Goal: Task Accomplishment & Management: Use online tool/utility

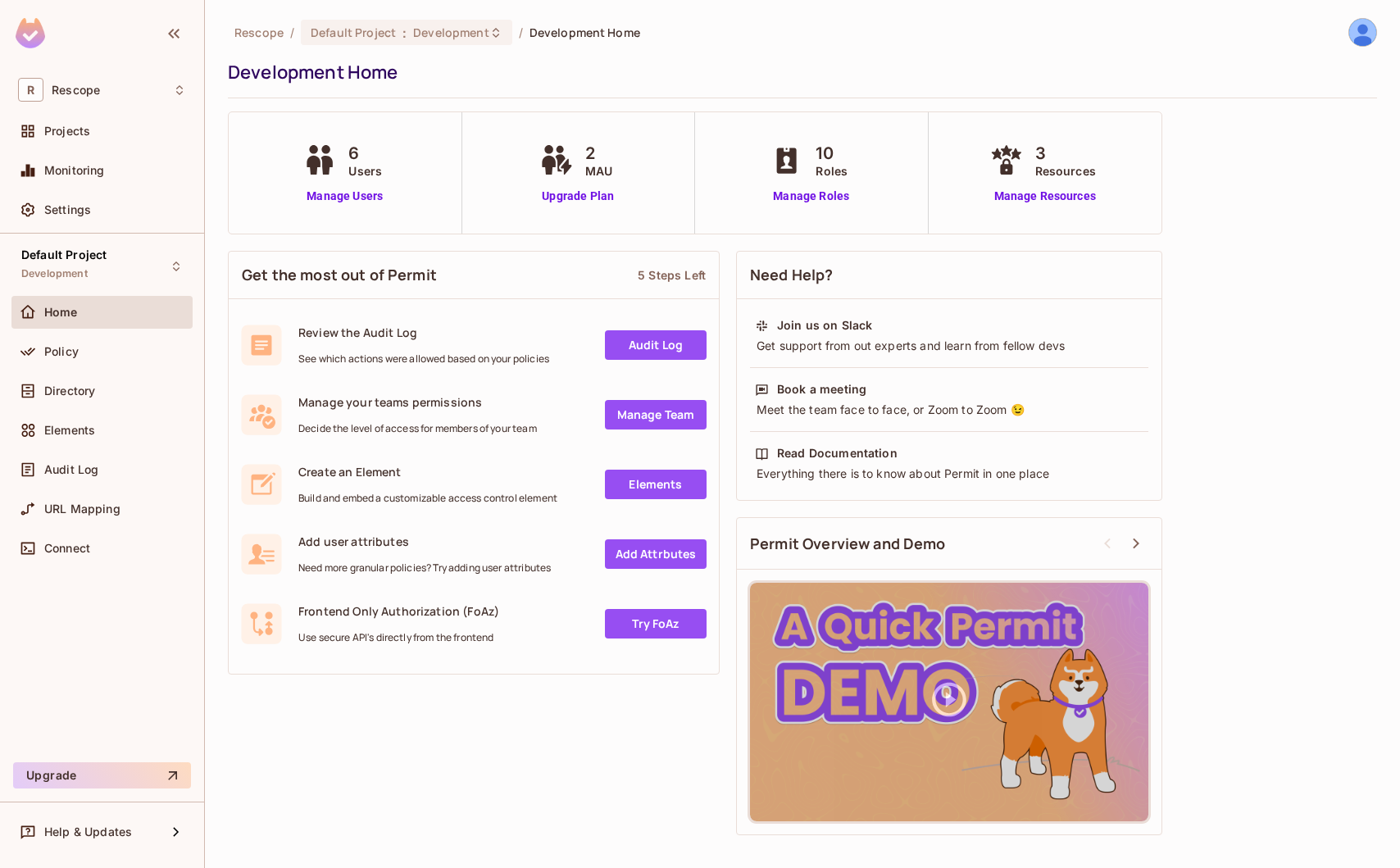
click at [498, 255] on div "Get the most out of Permit 5 Steps Left" at bounding box center [473, 275] width 491 height 47
click at [127, 222] on div "Settings" at bounding box center [102, 209] width 181 height 33
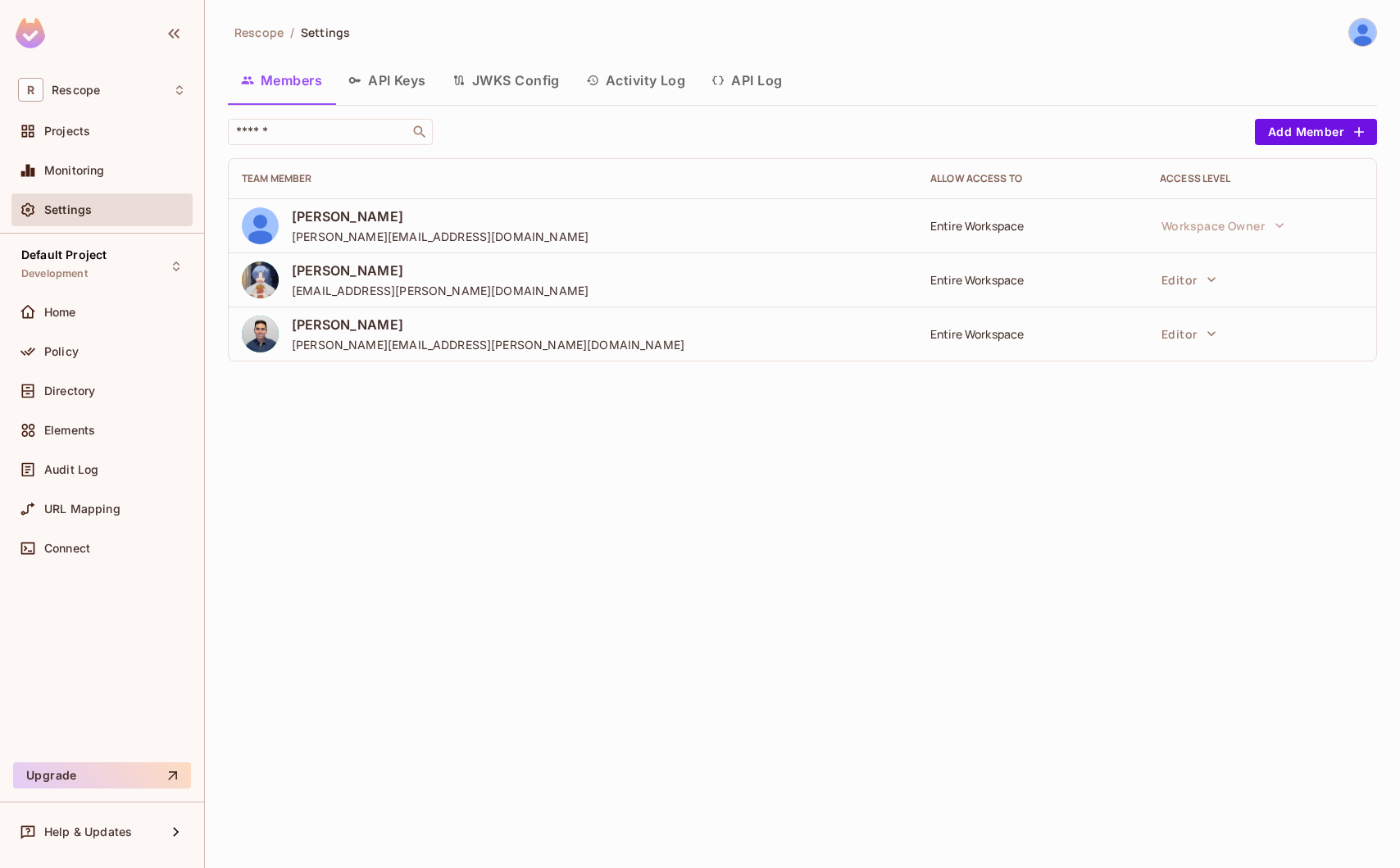
click at [412, 92] on button "API Keys" at bounding box center [387, 80] width 104 height 41
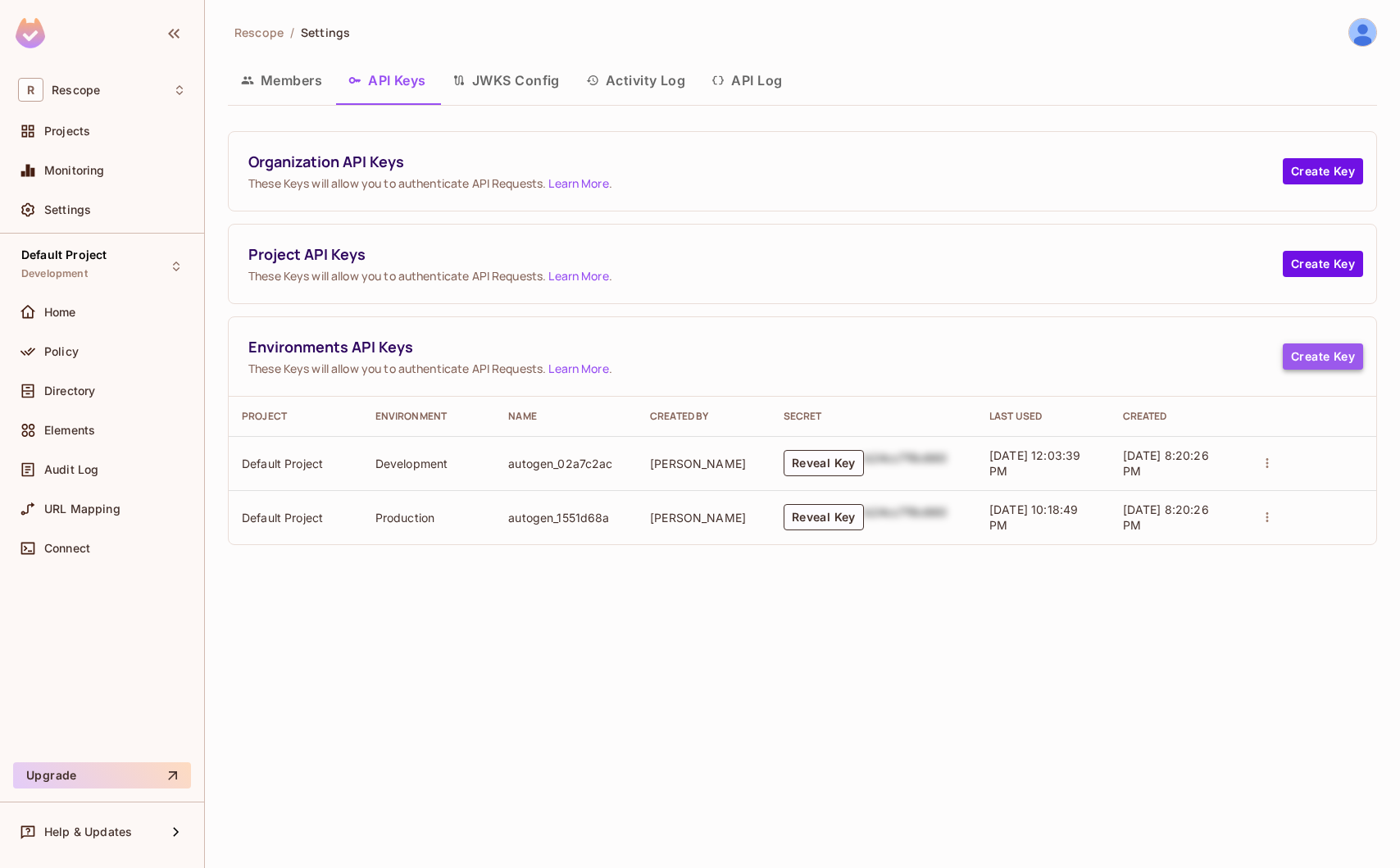
click at [1334, 353] on button "Create Key" at bounding box center [1322, 356] width 80 height 26
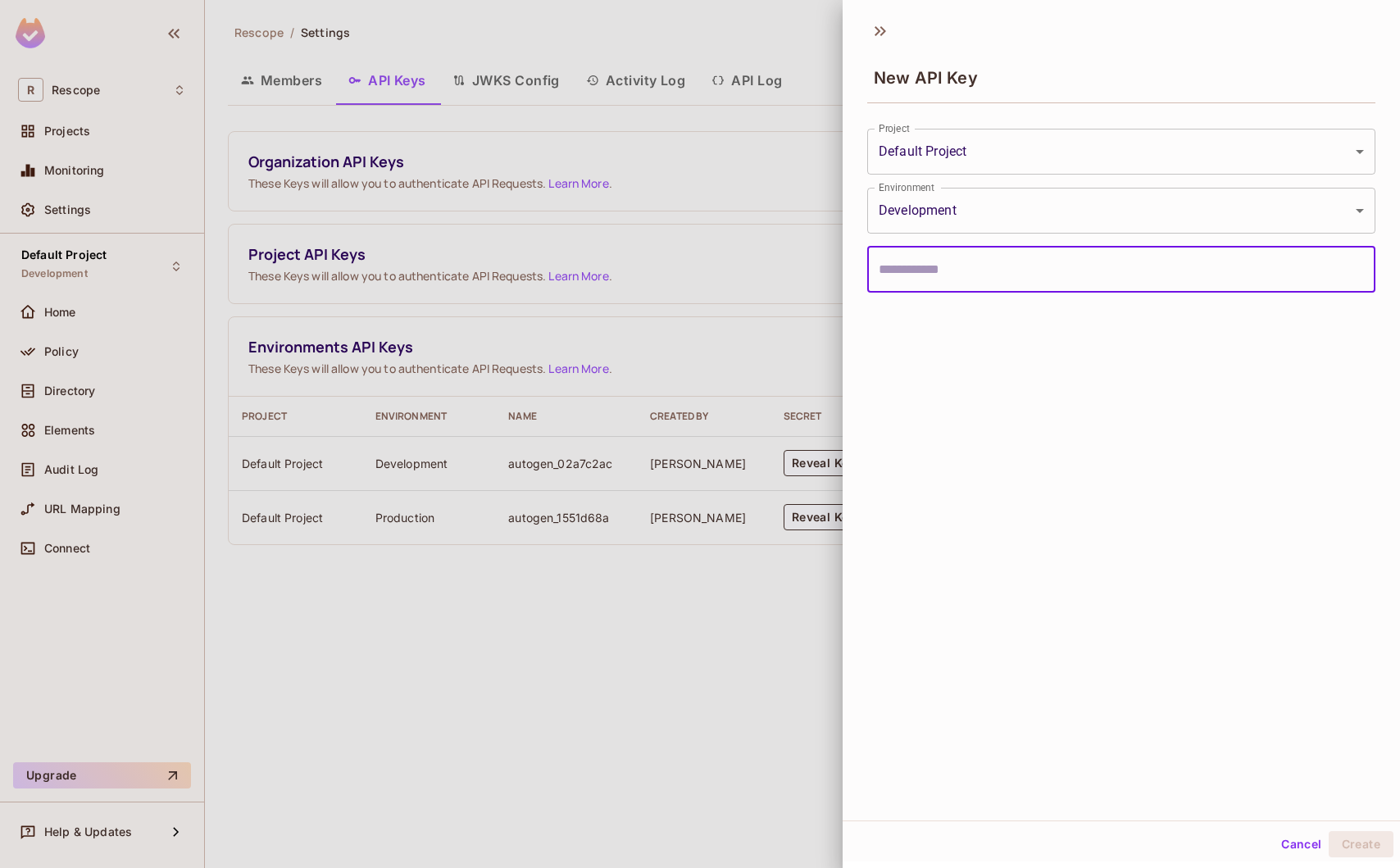
click at [936, 278] on input "text" at bounding box center [1122, 269] width 509 height 46
type input "*****"
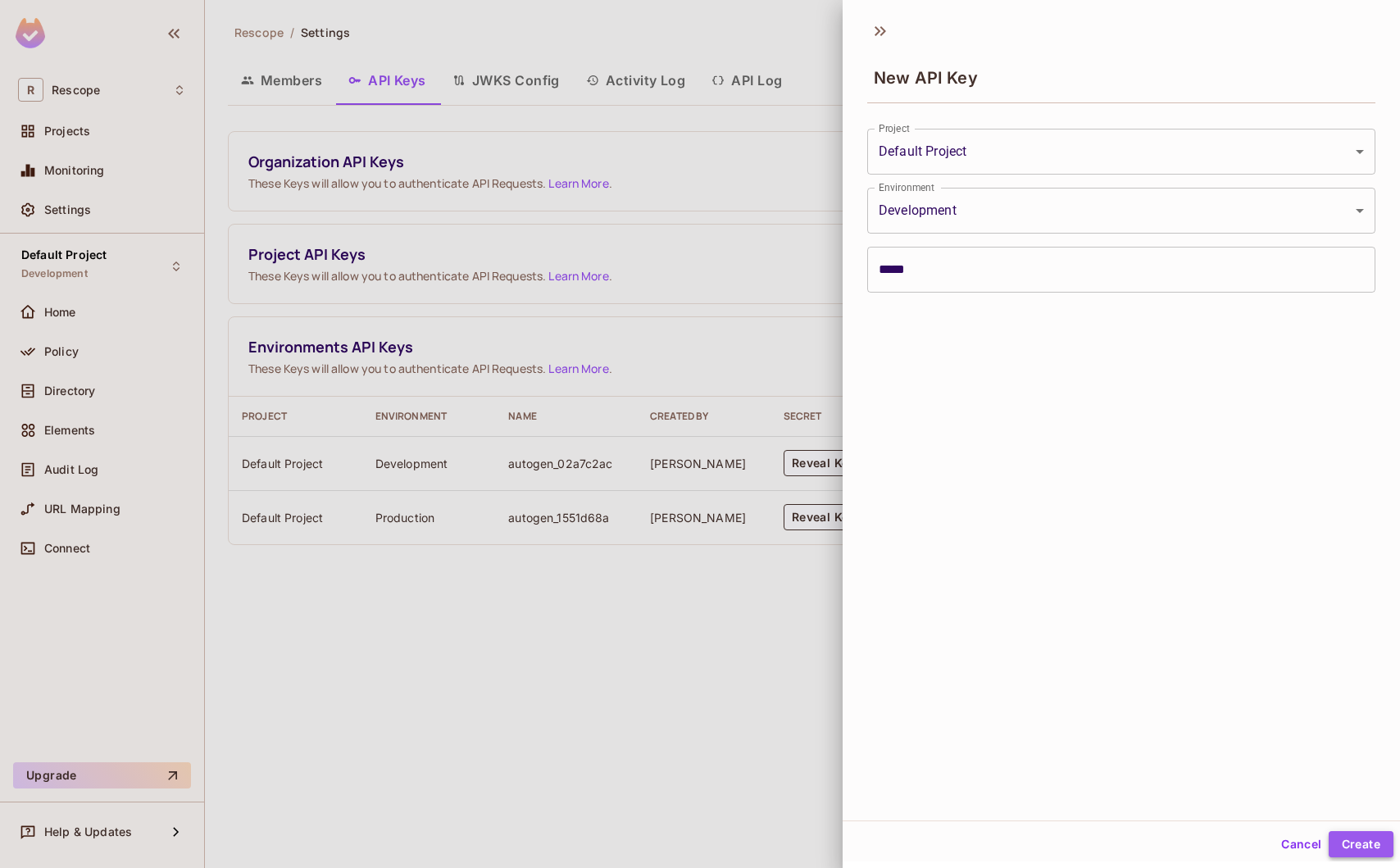
click at [1356, 852] on button "Create" at bounding box center [1361, 844] width 65 height 26
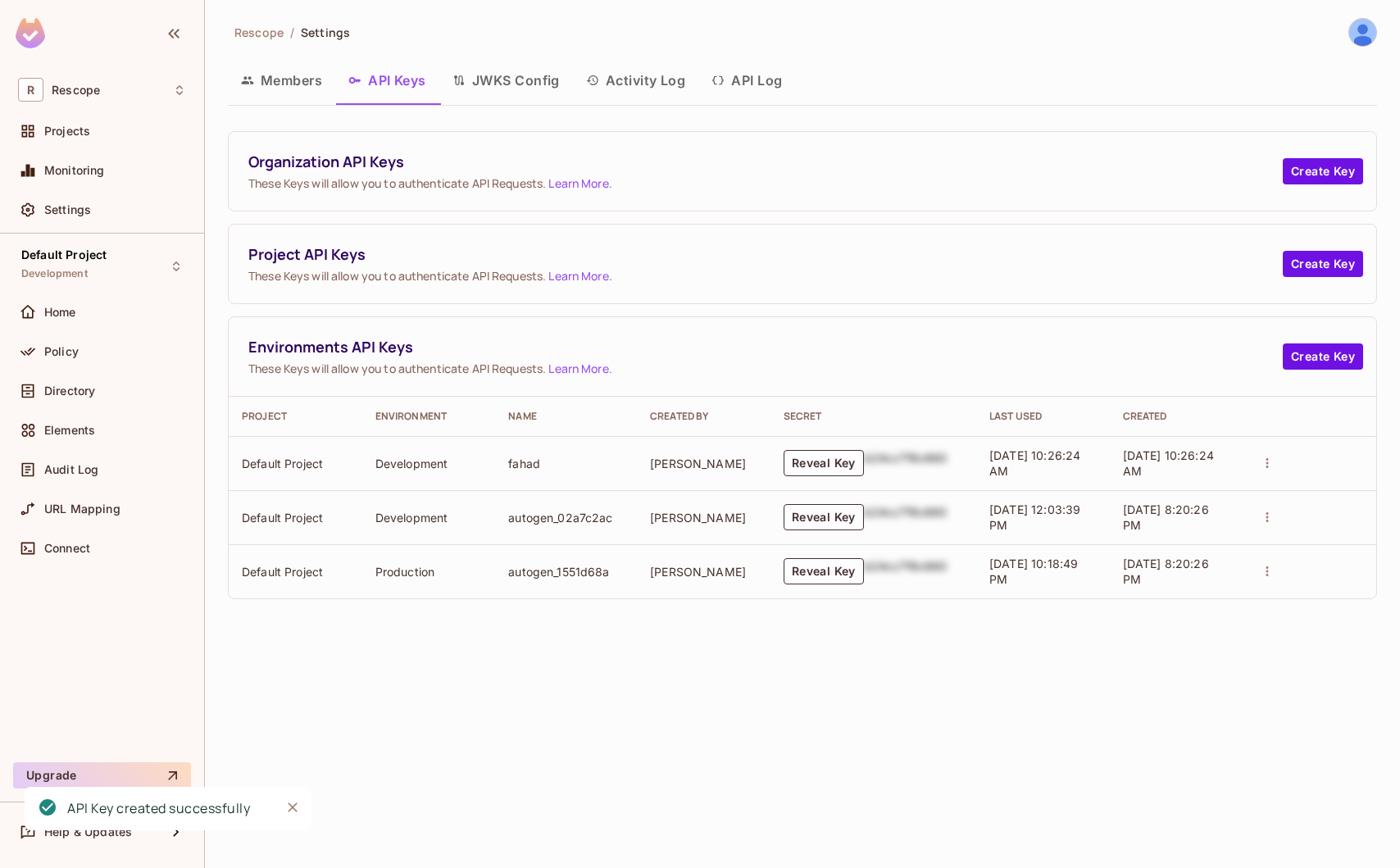
click at [1262, 469] on icon "actions" at bounding box center [1267, 463] width 15 height 15
click at [1210, 459] on div at bounding box center [700, 434] width 1400 height 868
click at [834, 457] on button "Reveal Key" at bounding box center [823, 463] width 80 height 26
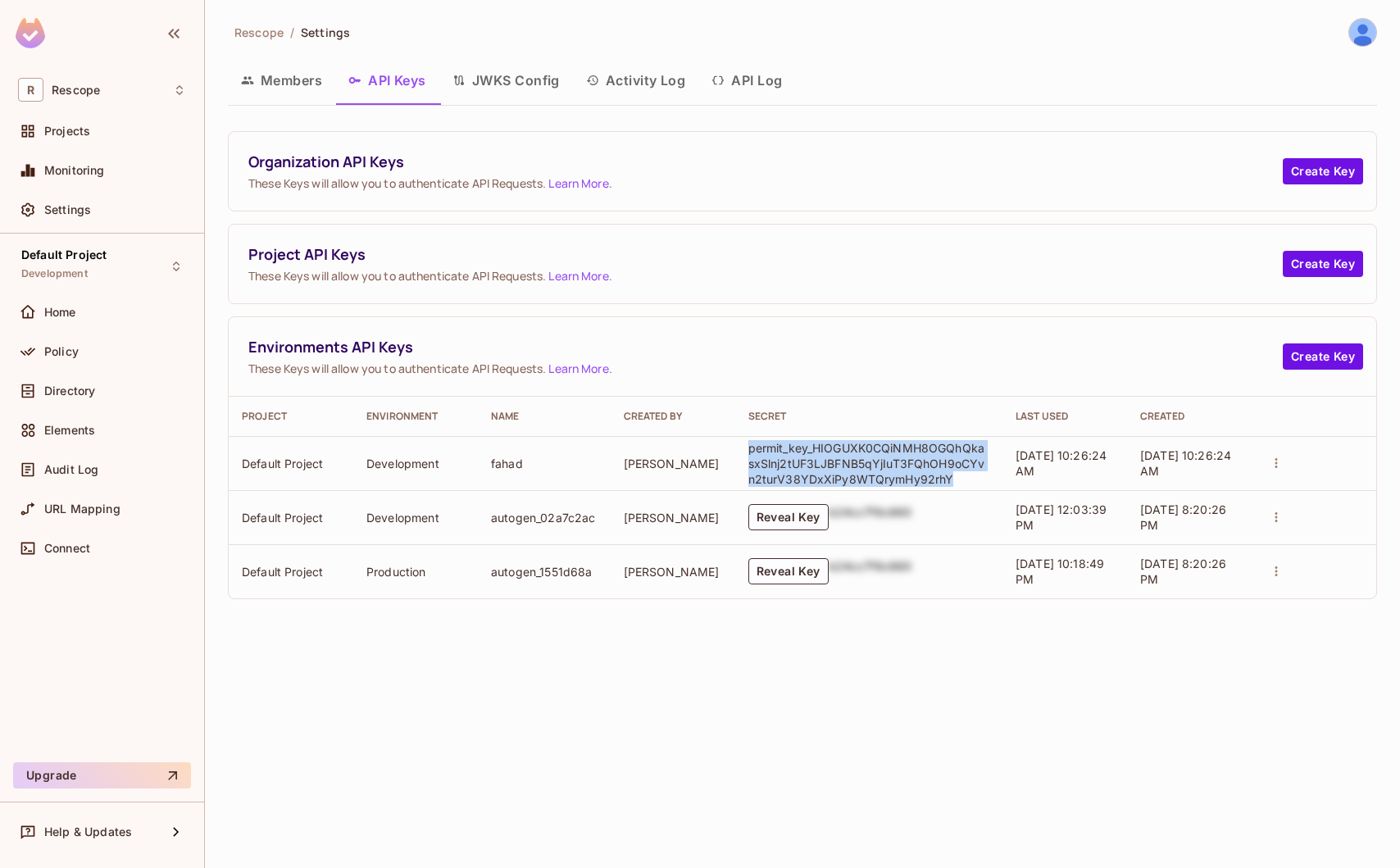
drag, startPoint x: 961, startPoint y: 482, endPoint x: 748, endPoint y: 449, distance: 215.5
click at [748, 449] on p "permit_key_HIOGUXK0CQiNMH8OGQhQkasxSlnj2tUF3LJBFNB5qYjIuT3FQhOH9oCYvn2turV38YDx…" at bounding box center [867, 464] width 238 height 47
copy p "permit_key_HIOGUXK0CQiNMH8OGQhQkasxSlnj2tUF3LJBFNB5qYjIuT3FQhOH9oCYvn2turV38YDx…"
